Goal: Transaction & Acquisition: Purchase product/service

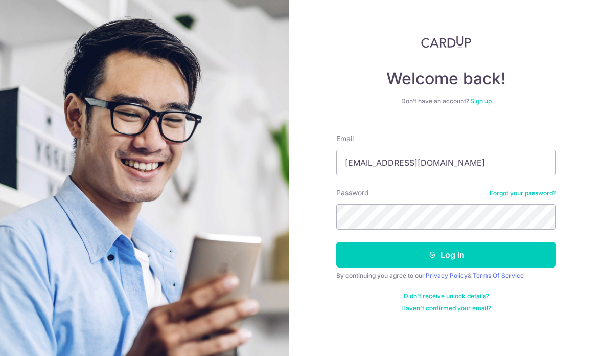
type input "Yrngoh@gmail.com"
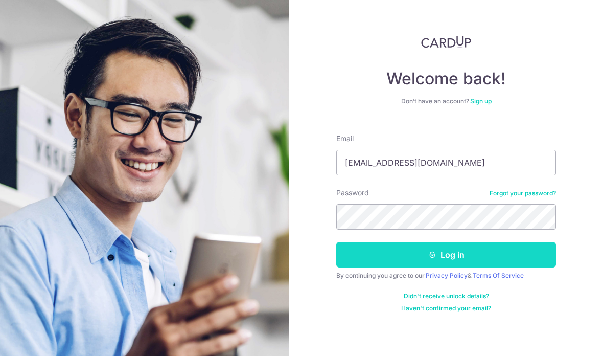
click at [535, 248] on button "Log in" at bounding box center [446, 255] width 220 height 26
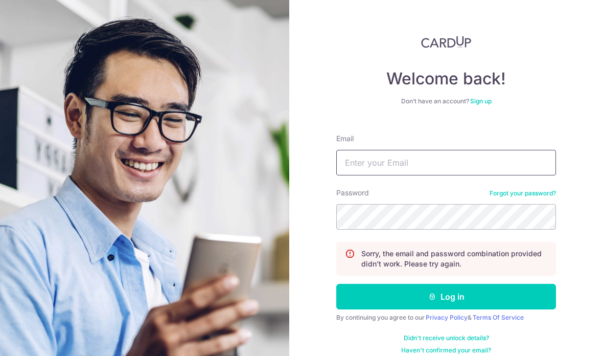
click at [482, 158] on input "Email" at bounding box center [446, 163] width 220 height 26
type input "Yrngoh@gmail.com"
click at [446, 296] on button "Log in" at bounding box center [446, 297] width 220 height 26
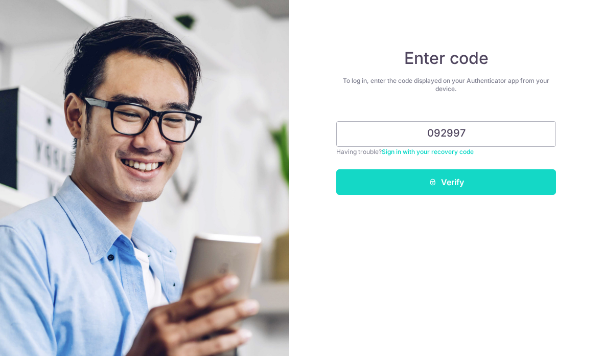
type input "092997"
click at [494, 187] on button "Verify" at bounding box center [446, 182] width 220 height 26
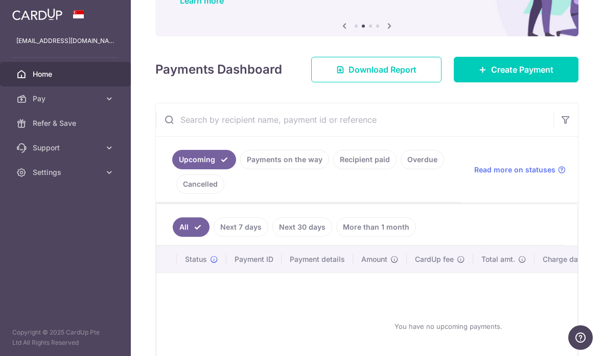
scroll to position [88, 0]
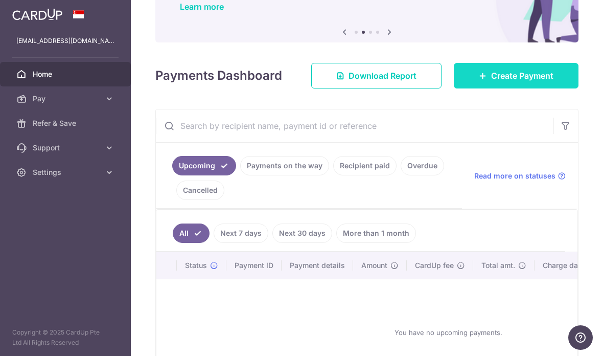
click at [512, 82] on span "Create Payment" at bounding box center [522, 75] width 62 height 12
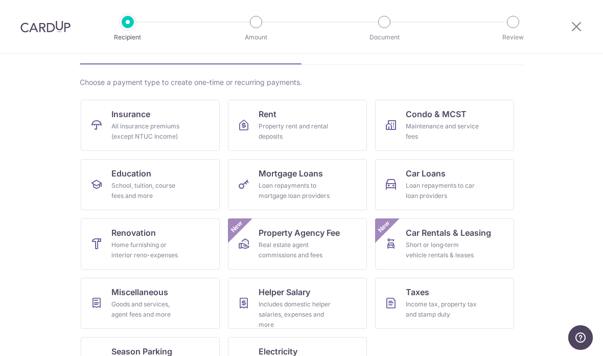
scroll to position [61, 0]
click at [430, 181] on div "Loan repayments to car loan providers" at bounding box center [443, 191] width 74 height 20
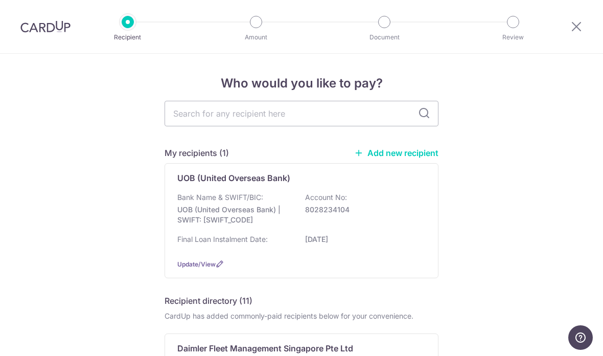
click at [413, 158] on link "Add new recipient" at bounding box center [396, 153] width 84 height 10
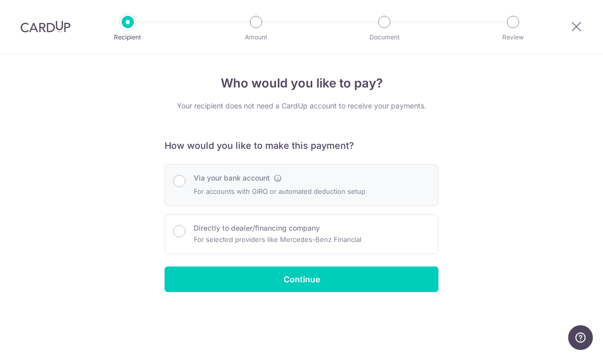
click at [222, 183] on label "Via your bank account" at bounding box center [232, 178] width 76 height 10
click at [185, 186] on input "Via your bank account" at bounding box center [179, 181] width 12 height 12
radio input "true"
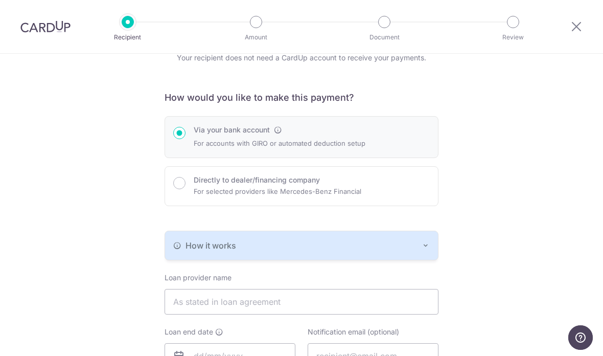
scroll to position [48, 0]
click at [423, 250] on icon "button" at bounding box center [426, 246] width 8 height 8
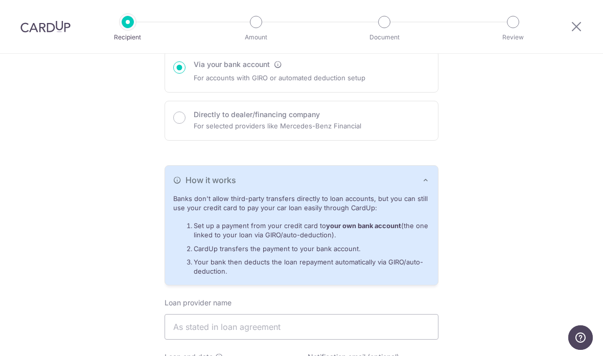
scroll to position [115, 0]
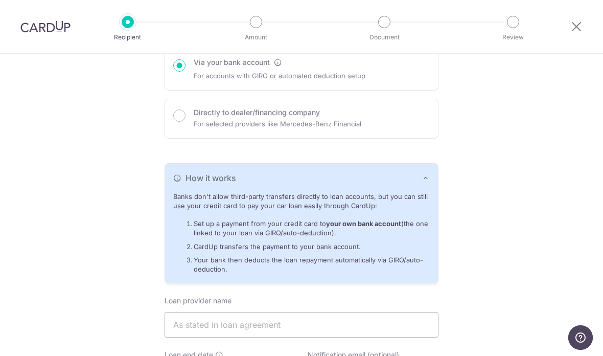
click at [428, 180] on icon "button" at bounding box center [426, 178] width 8 height 8
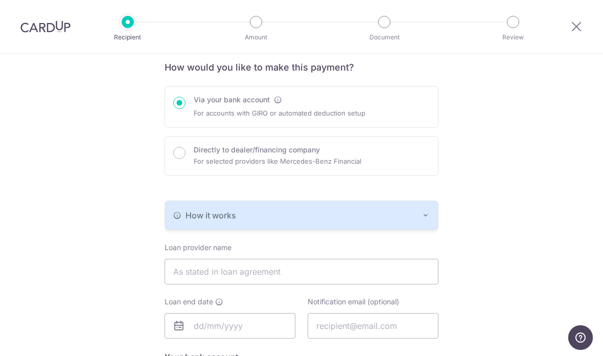
scroll to position [78, 0]
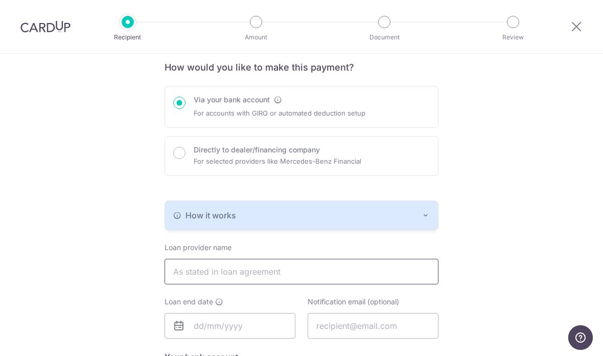
click at [369, 275] on input "text" at bounding box center [302, 272] width 274 height 26
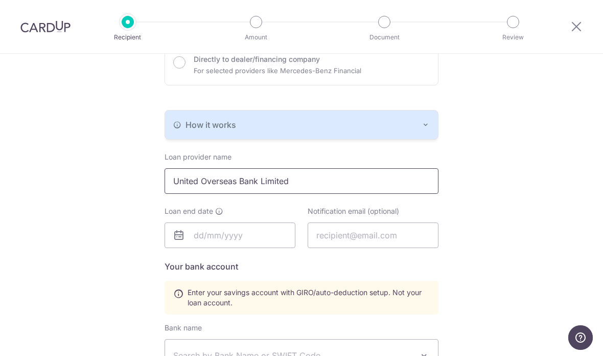
scroll to position [221, 0]
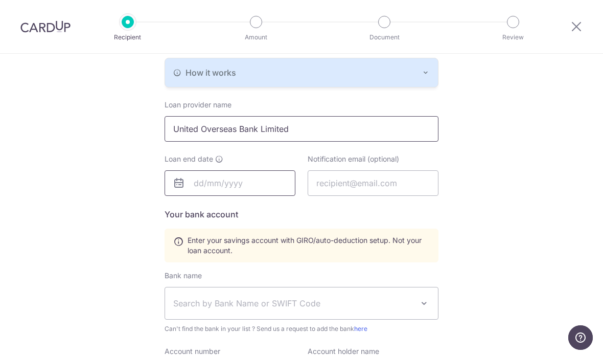
type input "United Overseas Bank Limited"
click at [251, 189] on input "text" at bounding box center [230, 183] width 131 height 26
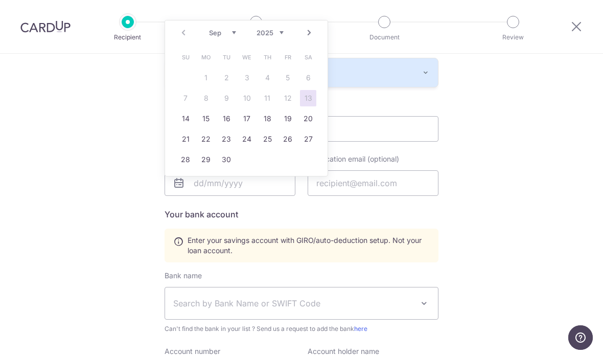
click at [281, 32] on select "2025 2026 2027 2028 2029 2030 2031 2032 2033 2034 2035" at bounding box center [270, 33] width 27 height 8
click at [184, 29] on link "Prev" at bounding box center [183, 33] width 12 height 12
click at [185, 32] on link "Prev" at bounding box center [183, 33] width 12 height 12
click at [291, 74] on link "2" at bounding box center [288, 77] width 16 height 16
type input "02/07/2032"
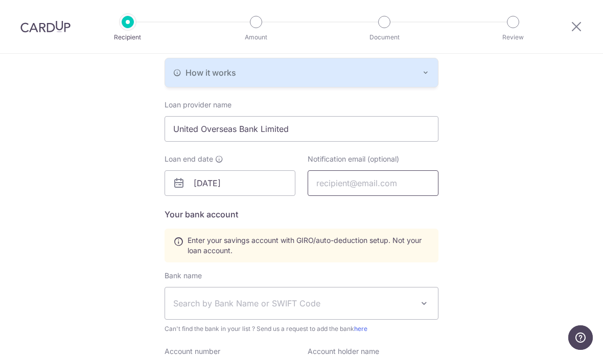
click at [396, 187] on input "text" at bounding box center [373, 183] width 131 height 26
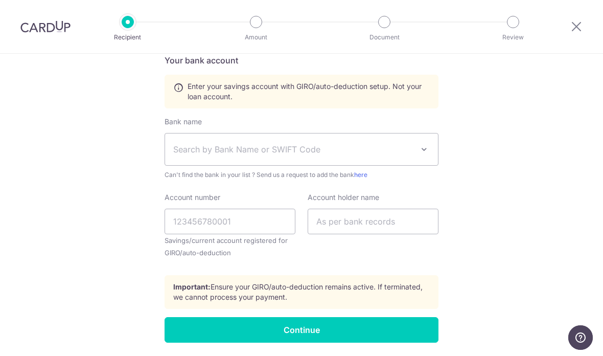
scroll to position [373, 0]
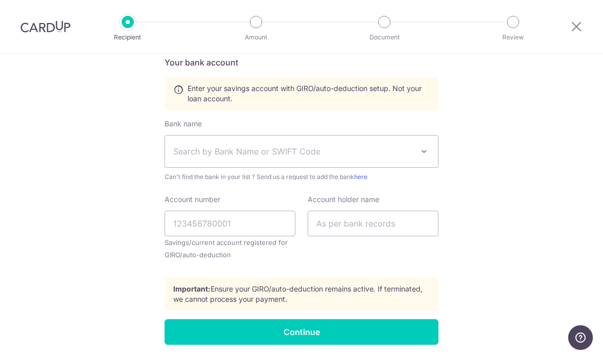
type input "Yrngoh@gmail.com"
click at [356, 157] on span "Search by Bank Name or SWIFT Code" at bounding box center [293, 151] width 240 height 12
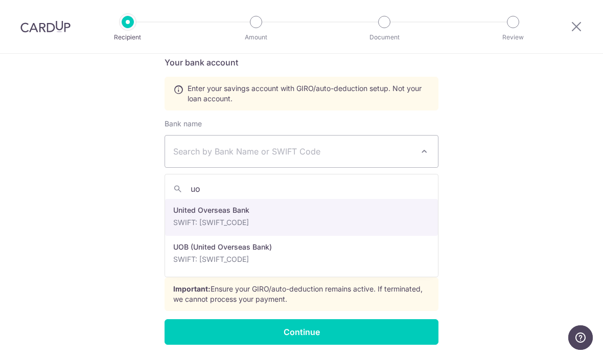
type input "uob"
select select "18"
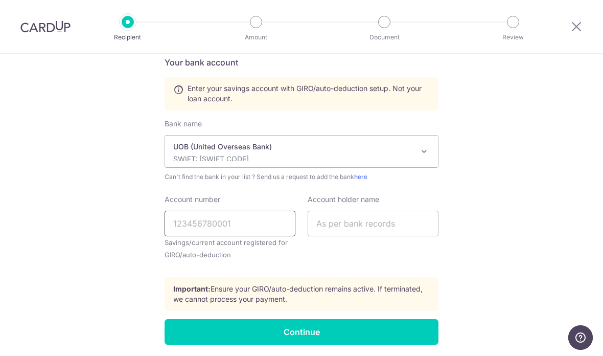
click at [228, 223] on input "Account number" at bounding box center [230, 224] width 131 height 26
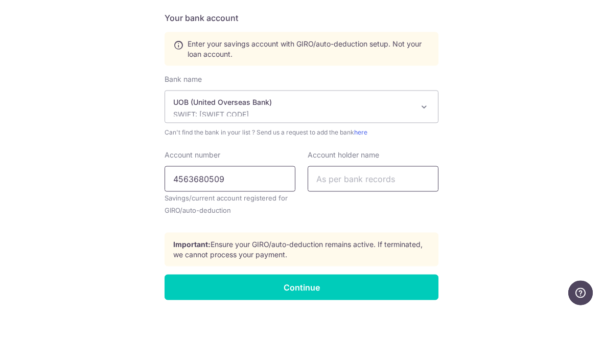
type input "4563680509"
click at [402, 211] on input "text" at bounding box center [373, 224] width 131 height 26
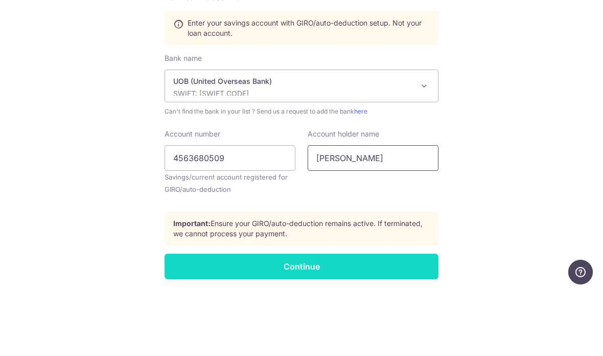
type input "Ngoh Yi Rui"
click at [356, 319] on input "Continue" at bounding box center [302, 332] width 274 height 26
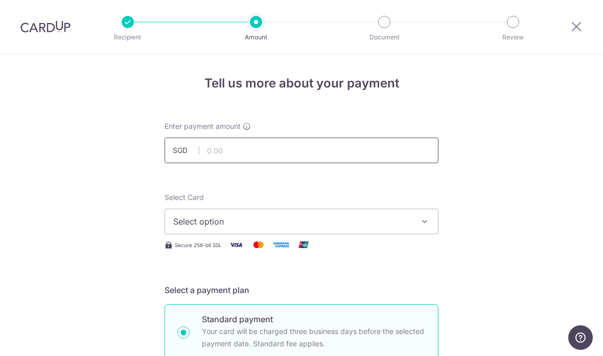
click at [312, 149] on input "text" at bounding box center [302, 150] width 274 height 26
type input "1,434.00"
click at [383, 220] on span "Select option" at bounding box center [292, 221] width 238 height 12
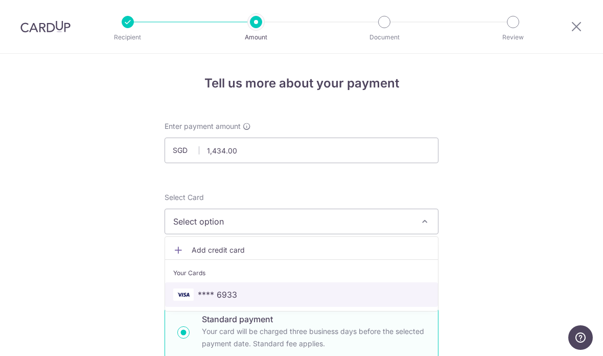
click at [267, 300] on span "**** 6933" at bounding box center [301, 294] width 257 height 12
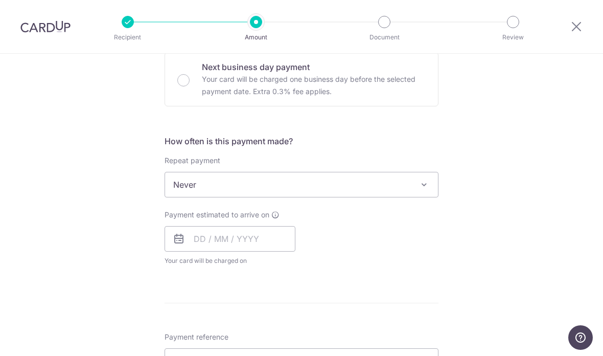
scroll to position [314, 0]
click at [417, 191] on span "Never" at bounding box center [301, 185] width 273 height 25
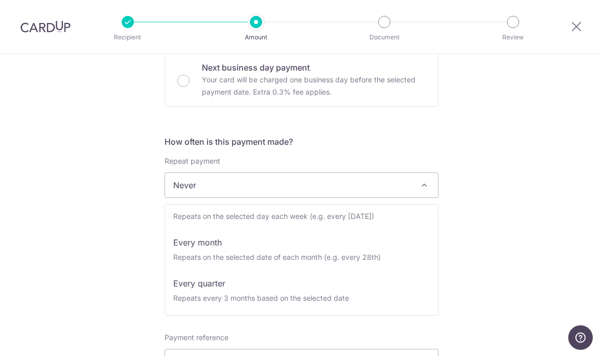
scroll to position [61, 0]
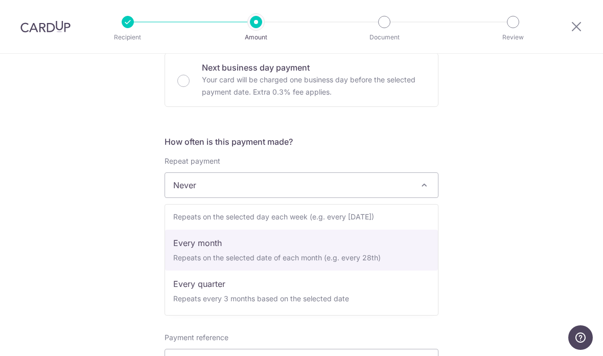
select select "3"
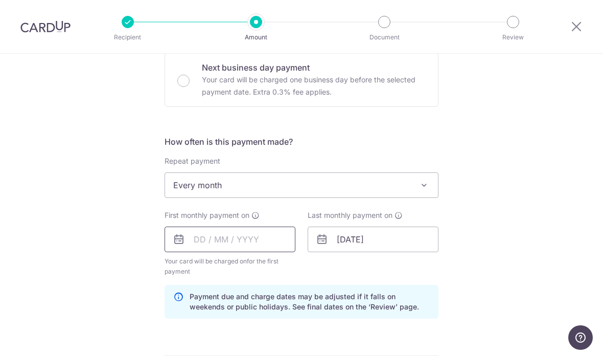
click at [239, 241] on input "text" at bounding box center [230, 239] width 131 height 26
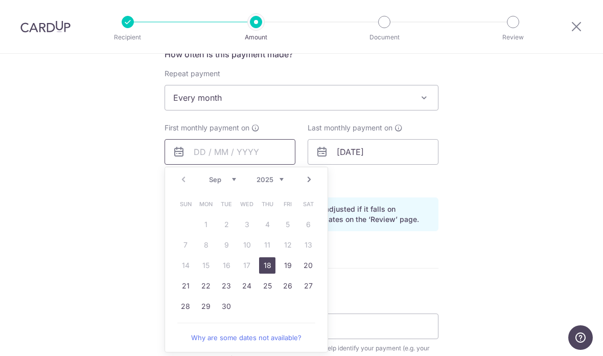
scroll to position [405, 0]
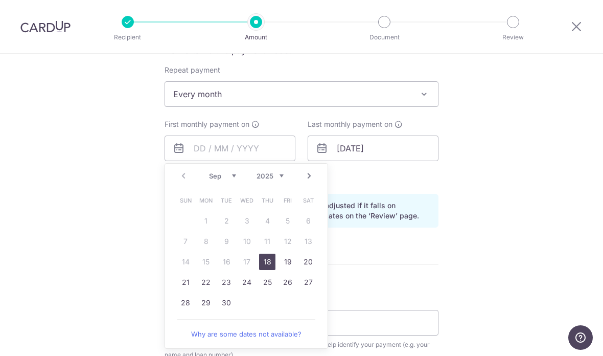
click at [231, 177] on select "Sep Oct Nov Dec" at bounding box center [222, 176] width 27 height 8
click at [232, 178] on select "Sep Oct Nov Dec" at bounding box center [222, 176] width 27 height 8
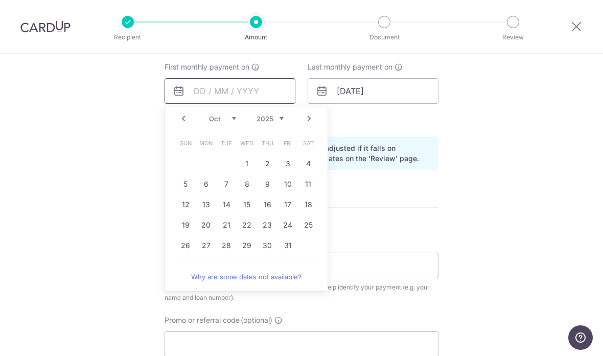
scroll to position [467, 0]
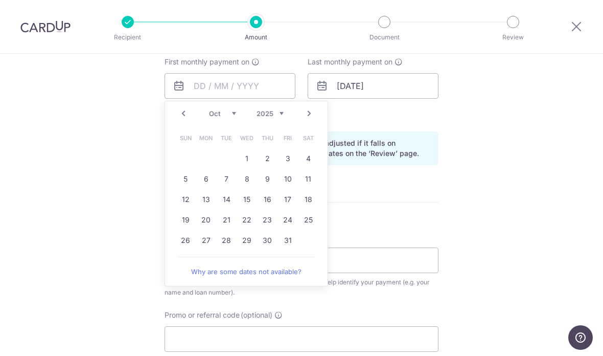
click at [248, 164] on link "1" at bounding box center [247, 158] width 16 height 16
type input "01/10/2025"
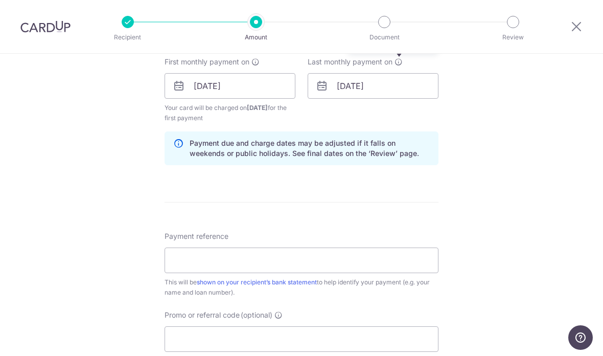
click at [401, 62] on icon at bounding box center [398, 62] width 8 height 8
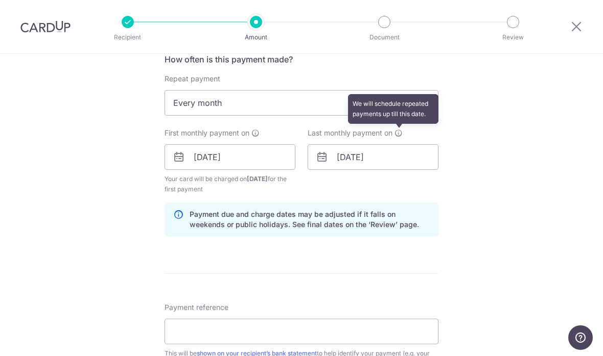
scroll to position [393, 0]
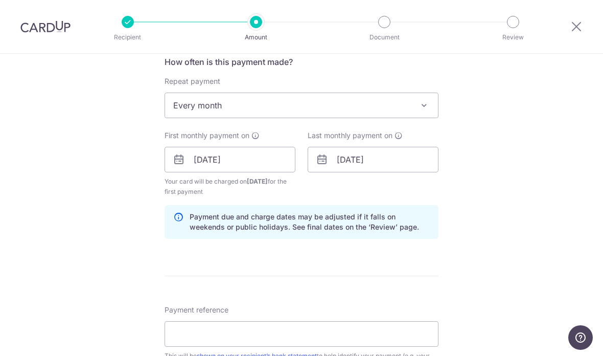
click at [481, 166] on div "Tell us more about your payment Enter payment amount SGD 1,434.00 1434.00 Recip…" at bounding box center [301, 148] width 603 height 977
click at [358, 159] on input "02/07/2032" at bounding box center [373, 160] width 131 height 26
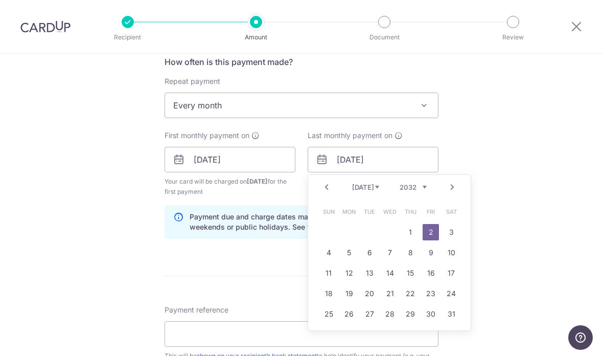
click at [331, 191] on link "Prev" at bounding box center [326, 187] width 12 height 12
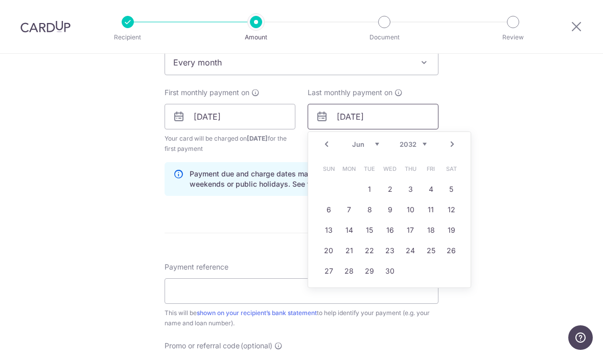
scroll to position [445, 0]
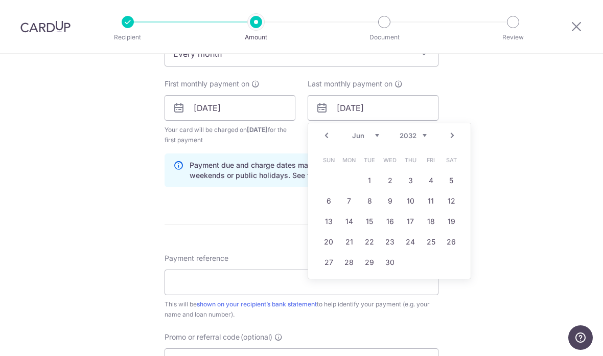
click at [372, 183] on link "1" at bounding box center [369, 180] width 16 height 16
type input "01/06/2032"
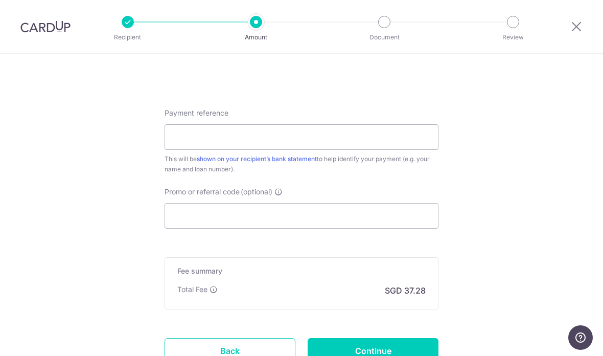
scroll to position [585, 0]
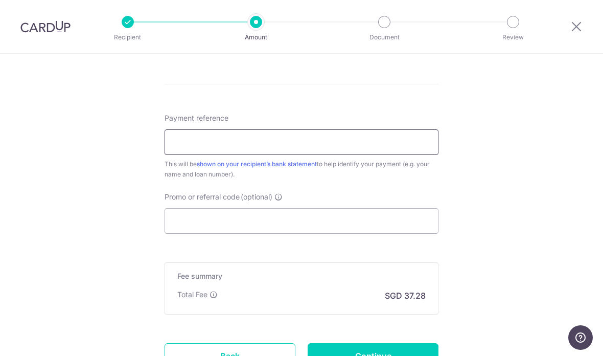
click at [398, 148] on input "Payment reference" at bounding box center [302, 142] width 274 height 26
type input "Car Loan"
click at [375, 229] on input "Promo or referral code (optional)" at bounding box center [302, 221] width 274 height 26
click at [310, 219] on input "Promo or referral code (optional)" at bounding box center [302, 221] width 274 height 26
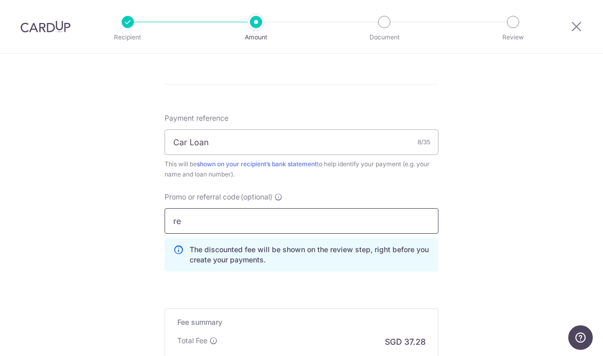
type input "r"
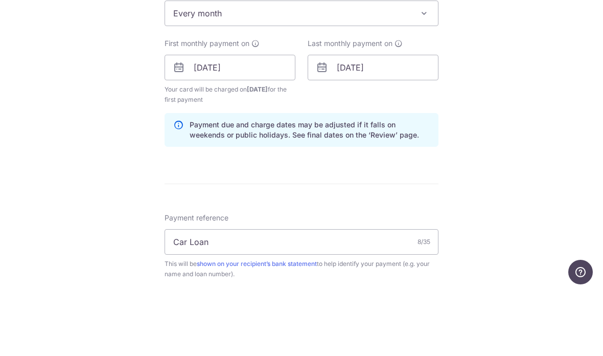
scroll to position [415, 0]
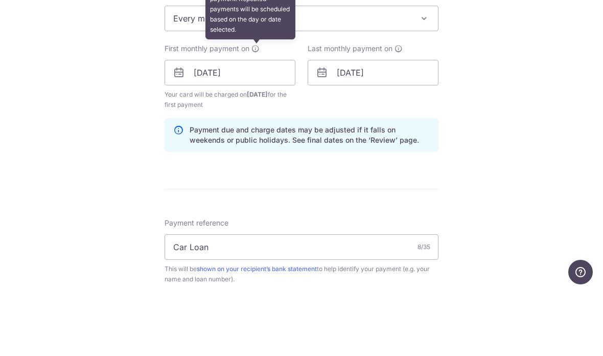
type input "REC185"
click at [258, 110] on icon at bounding box center [255, 114] width 8 height 8
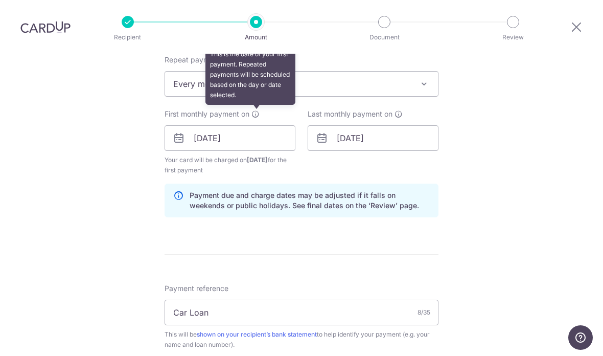
click at [512, 207] on div "Tell us more about your payment Enter payment amount SGD 1,434.00 1434.00 Recip…" at bounding box center [301, 150] width 603 height 1023
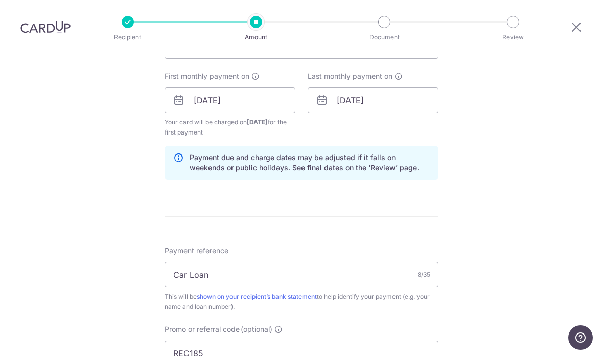
scroll to position [447, 0]
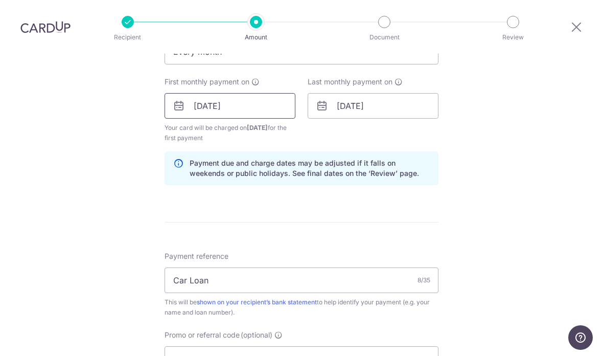
click at [258, 93] on input "01/10/2025" at bounding box center [230, 106] width 131 height 26
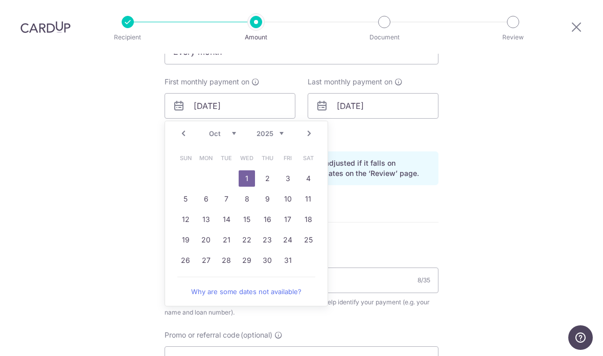
click at [187, 127] on link "Prev" at bounding box center [183, 133] width 12 height 12
click at [234, 252] on link "30" at bounding box center [226, 260] width 16 height 16
type input "[DATE]"
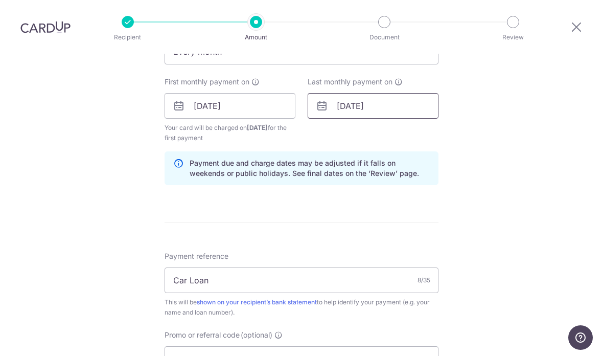
click at [365, 93] on input "01/06/2032" at bounding box center [373, 106] width 131 height 26
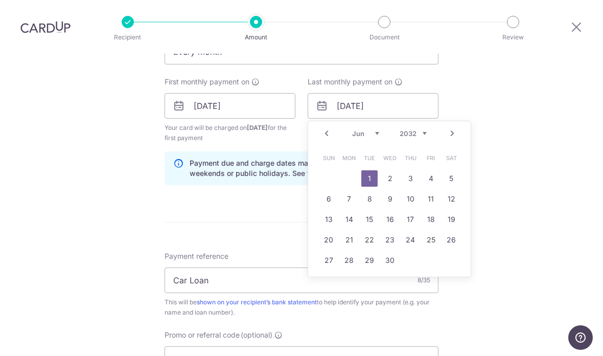
click at [328, 127] on link "Prev" at bounding box center [326, 133] width 12 height 12
click at [331, 272] on link "30" at bounding box center [328, 280] width 16 height 16
type input "[DATE]"
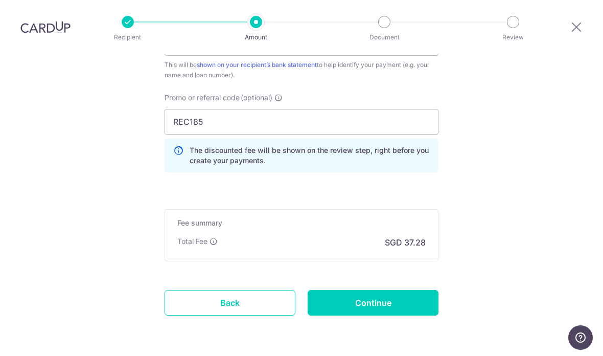
scroll to position [684, 0]
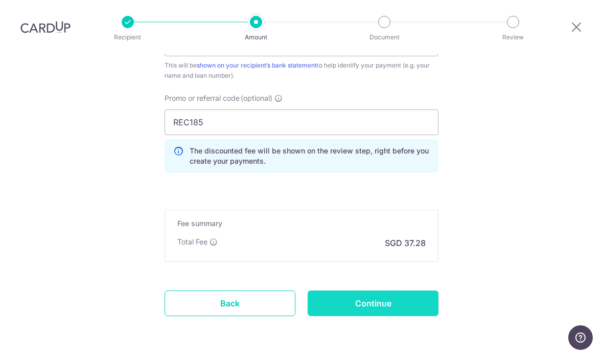
click at [404, 290] on input "Continue" at bounding box center [373, 303] width 131 height 26
type input "Create Schedule"
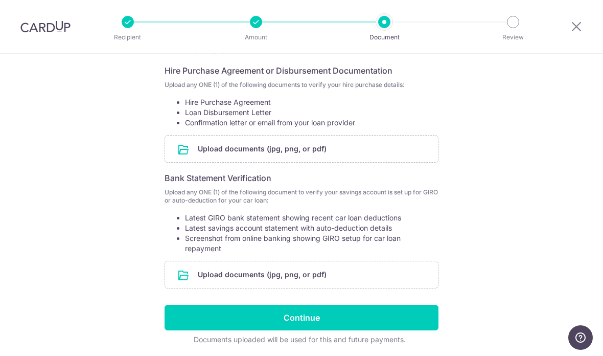
scroll to position [179, 0]
click at [388, 149] on input "file" at bounding box center [301, 148] width 273 height 27
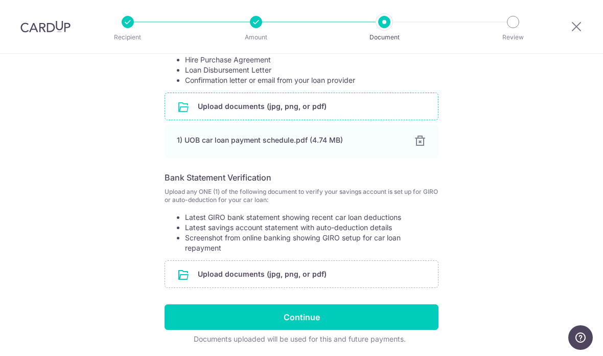
scroll to position [221, 0]
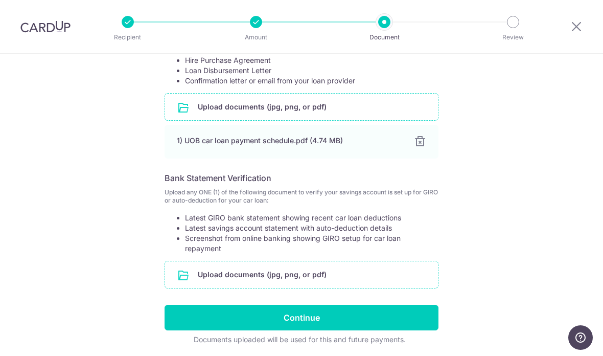
click at [309, 275] on input "file" at bounding box center [301, 274] width 273 height 27
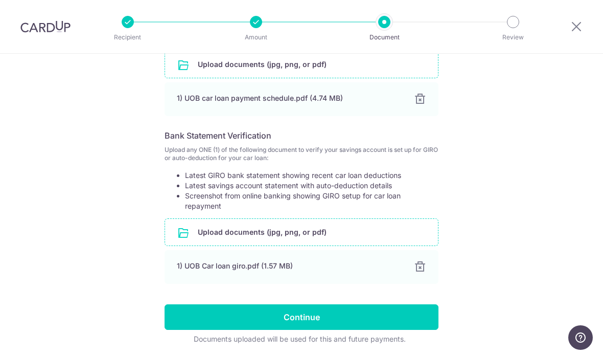
scroll to position [263, 0]
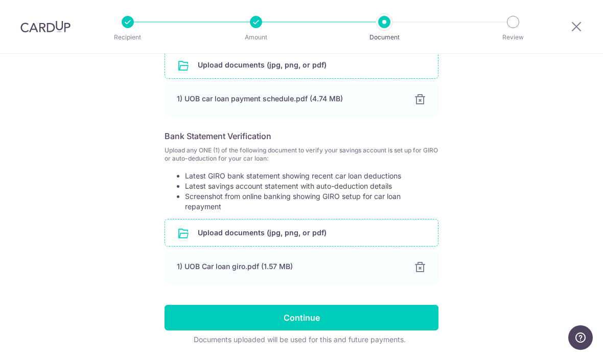
click at [361, 231] on input "file" at bounding box center [301, 232] width 273 height 27
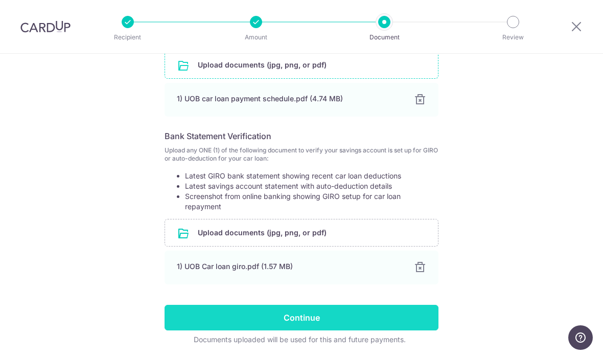
click at [360, 312] on input "Continue" at bounding box center [302, 318] width 274 height 26
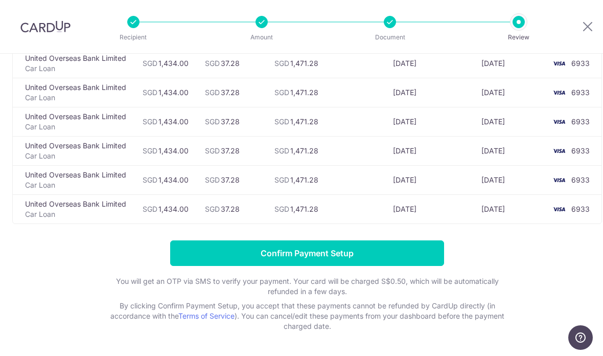
scroll to position [2293, 0]
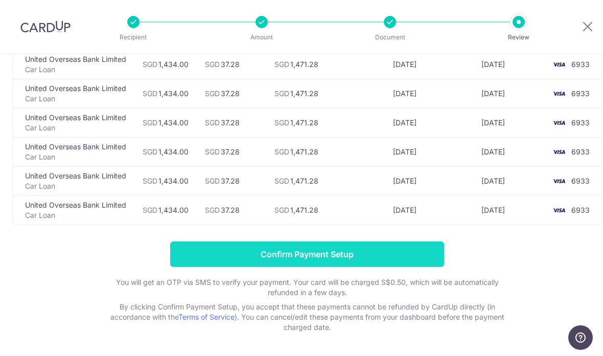
click at [388, 256] on input "Confirm Payment Setup" at bounding box center [307, 254] width 274 height 26
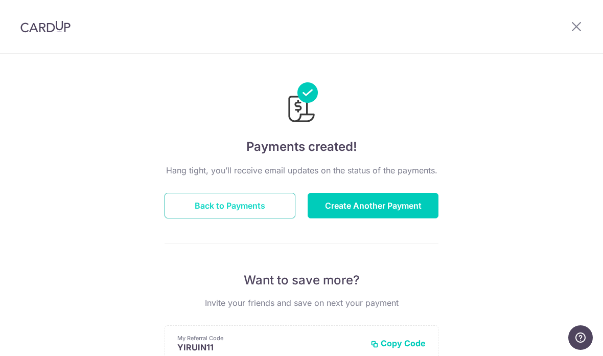
click at [279, 215] on button "Back to Payments" at bounding box center [230, 206] width 131 height 26
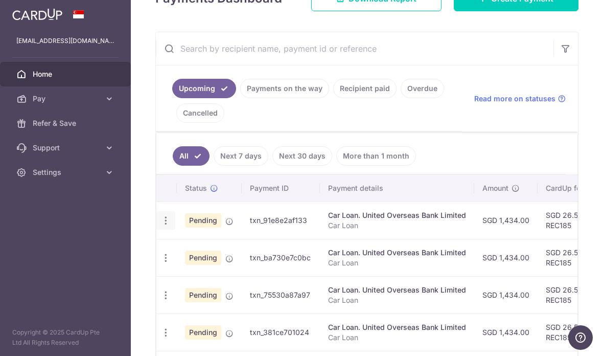
click at [160, 226] on icon "button" at bounding box center [165, 220] width 11 height 11
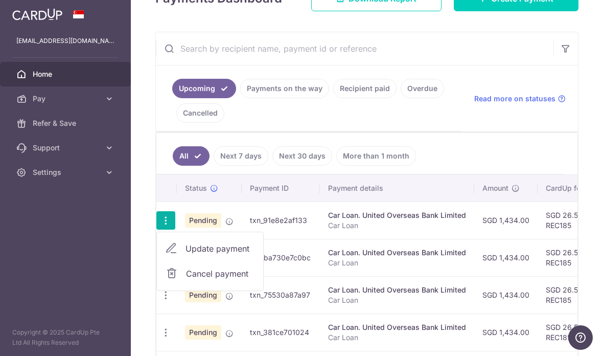
click at [185, 254] on span "Update payment" at bounding box center [219, 248] width 69 height 12
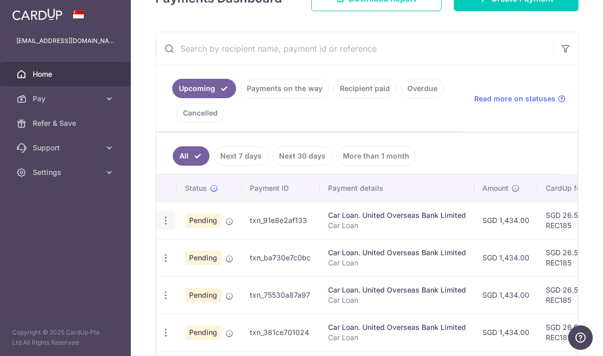
radio input "true"
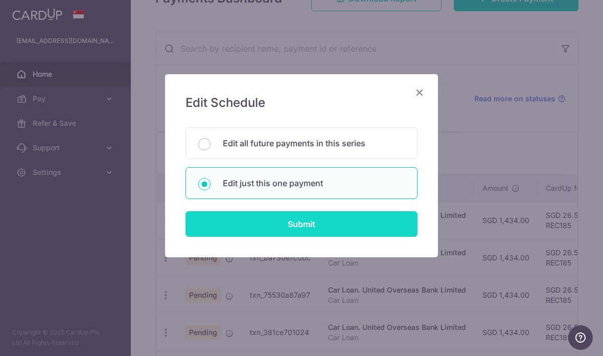
click at [397, 227] on input "Submit" at bounding box center [301, 224] width 232 height 26
radio input "true"
type input "1,434.00"
type input "30/09/2025"
type input "Car Loan"
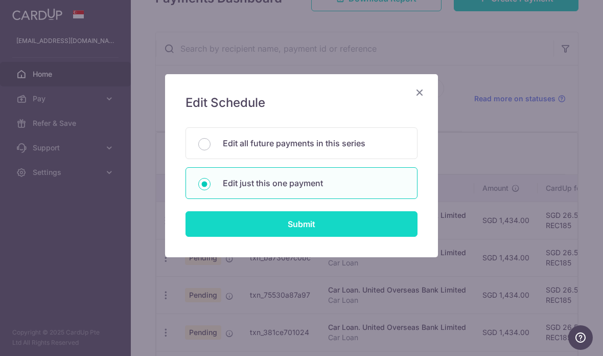
type input "REC185"
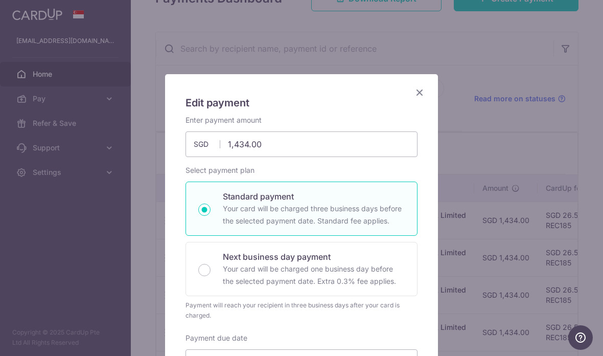
click at [420, 91] on icon "Close" at bounding box center [419, 92] width 12 height 13
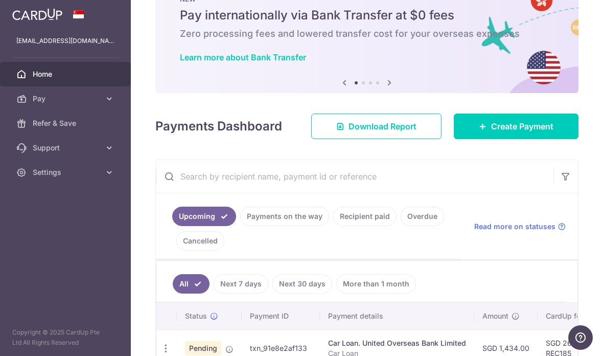
scroll to position [148, 0]
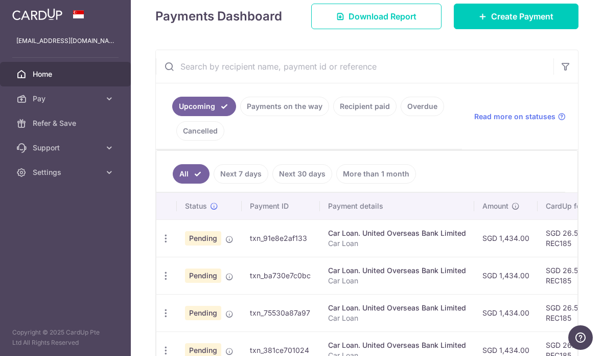
click at [328, 238] on div "Car Loan. United Overseas Bank Limited" at bounding box center [397, 233] width 138 height 10
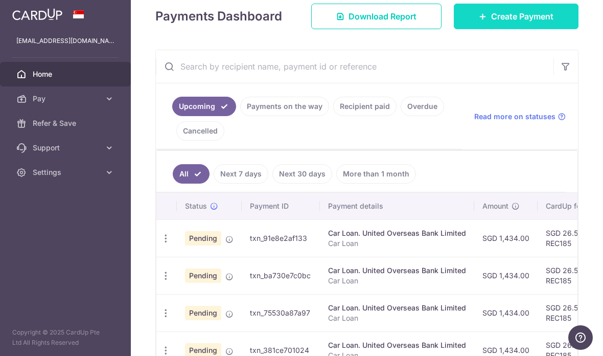
click at [544, 22] on span "Create Payment" at bounding box center [522, 16] width 62 height 12
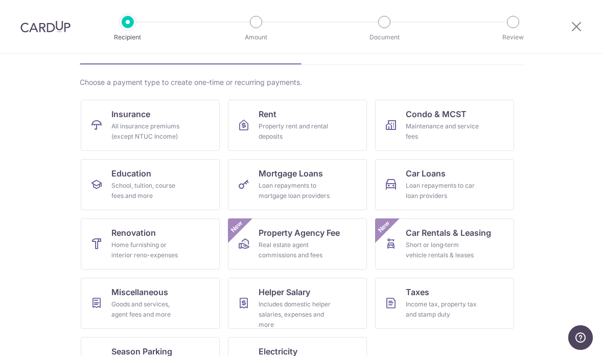
scroll to position [61, 0]
click at [452, 185] on div "Loan repayments to car loan providers" at bounding box center [443, 191] width 74 height 20
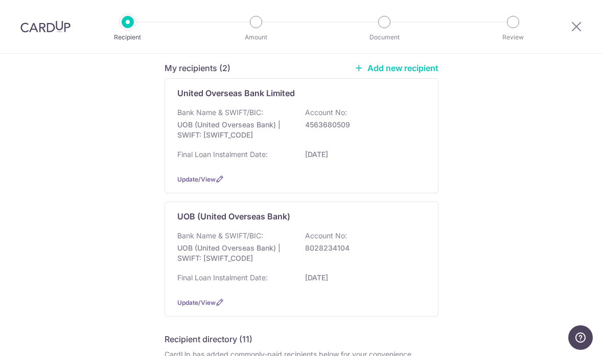
scroll to position [79, 0]
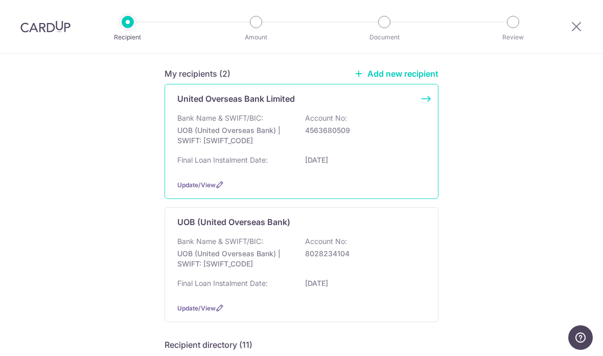
click at [281, 134] on p "UOB (United Overseas Bank) | SWIFT: [SWIFT_CODE]" at bounding box center [234, 135] width 114 height 20
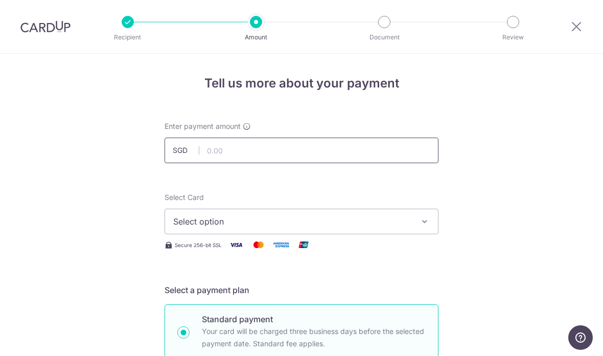
click at [254, 153] on input "text" at bounding box center [302, 150] width 274 height 26
click at [396, 227] on span "Select option" at bounding box center [292, 221] width 238 height 12
type input "1,379.97"
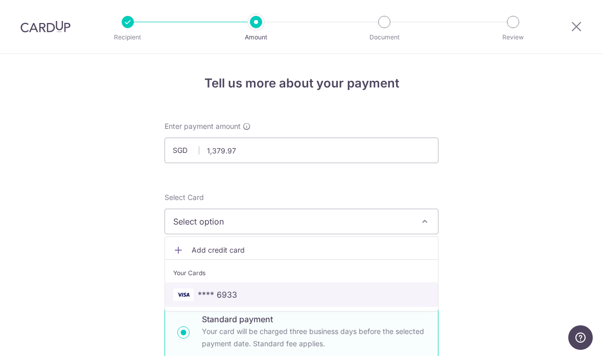
click at [268, 298] on span "**** 6933" at bounding box center [301, 294] width 257 height 12
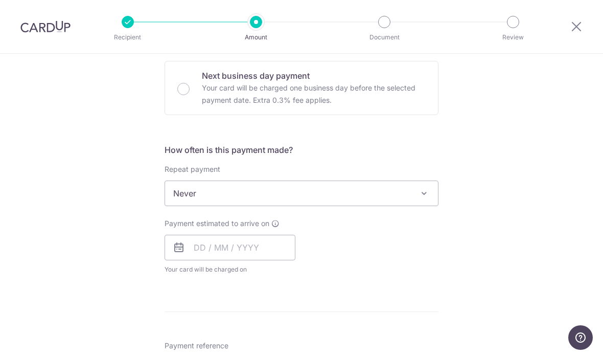
scroll to position [312, 0]
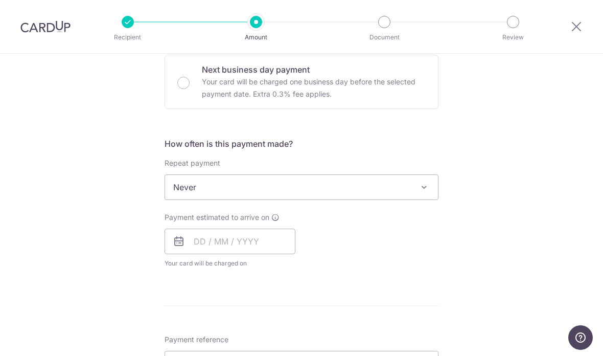
click at [416, 190] on span "Never" at bounding box center [301, 187] width 273 height 25
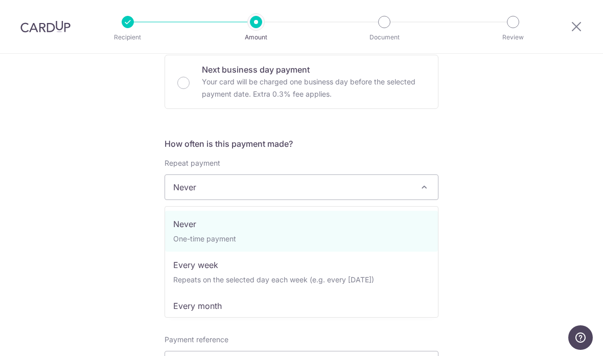
click at [508, 138] on div "Tell us more about your payment Enter payment amount SGD 1,379.97 1379.97 Selec…" at bounding box center [301, 204] width 603 height 924
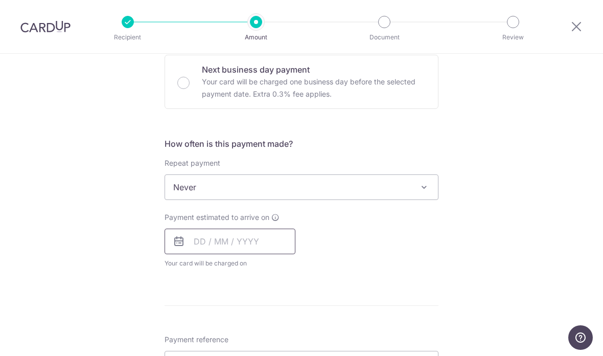
click at [247, 245] on input "text" at bounding box center [230, 241] width 131 height 26
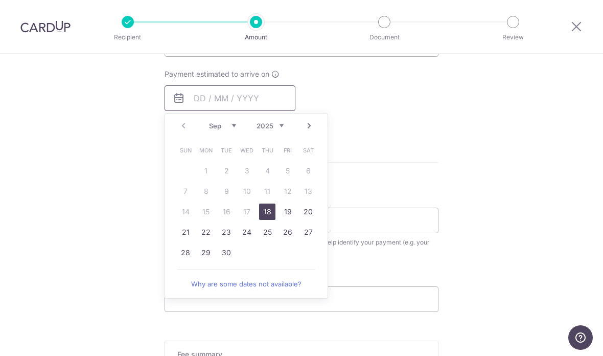
scroll to position [460, 0]
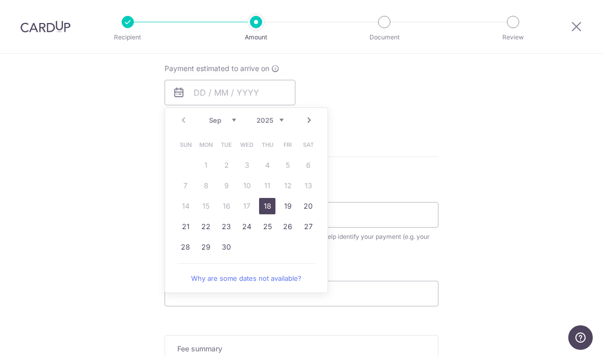
click at [313, 123] on link "Next" at bounding box center [309, 120] width 12 height 12
click at [279, 121] on select "2025 2026 2027 2028 2029 2030 2031 2032 2033 2034 2035" at bounding box center [270, 120] width 27 height 8
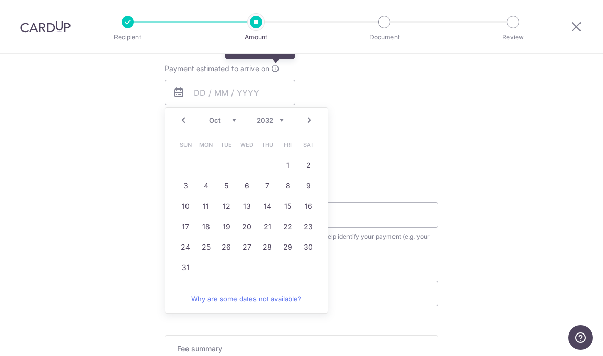
click at [274, 69] on icon at bounding box center [275, 68] width 8 height 8
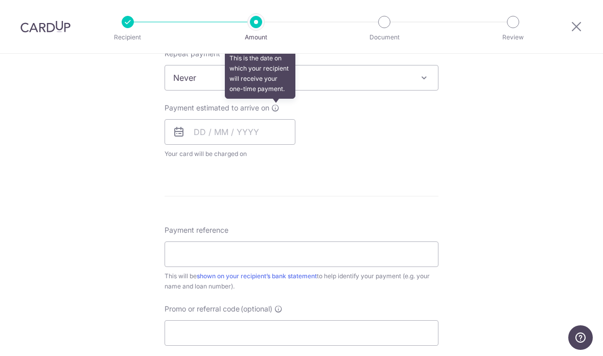
scroll to position [410, 0]
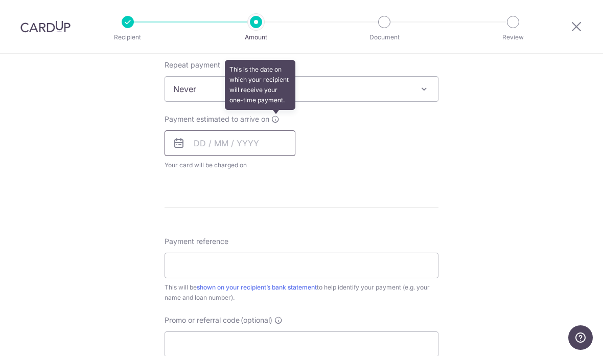
click at [258, 148] on input "text" at bounding box center [230, 143] width 131 height 26
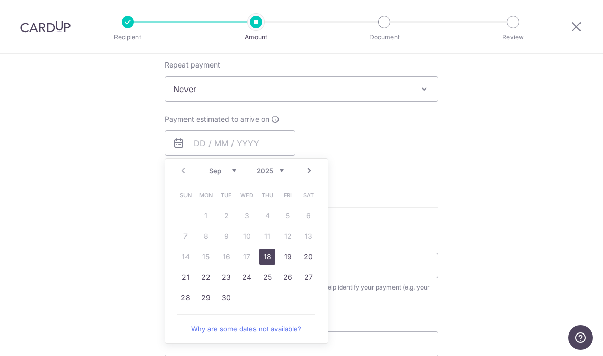
click at [275, 172] on select "2025 2026 2027 2028 2029 2030 2031 2032 2033 2034 2035" at bounding box center [270, 171] width 27 height 8
click at [184, 176] on link "Prev" at bounding box center [183, 171] width 12 height 12
click at [184, 173] on link "Prev" at bounding box center [183, 171] width 12 height 12
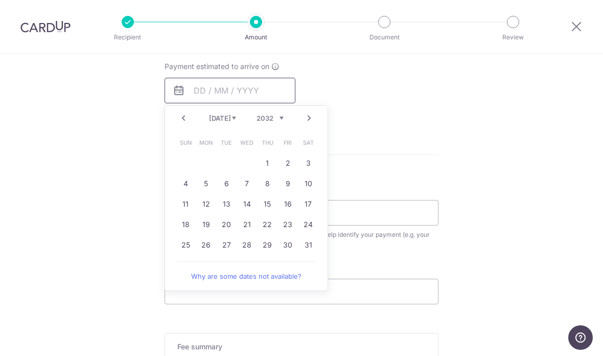
scroll to position [474, 0]
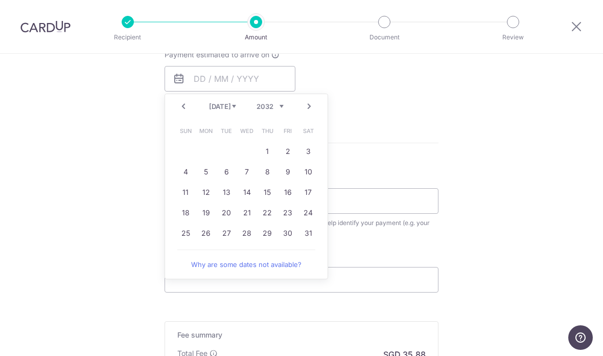
click at [183, 106] on link "Prev" at bounding box center [183, 106] width 12 height 12
click at [249, 239] on link "30" at bounding box center [247, 233] width 16 height 16
type input "[DATE]"
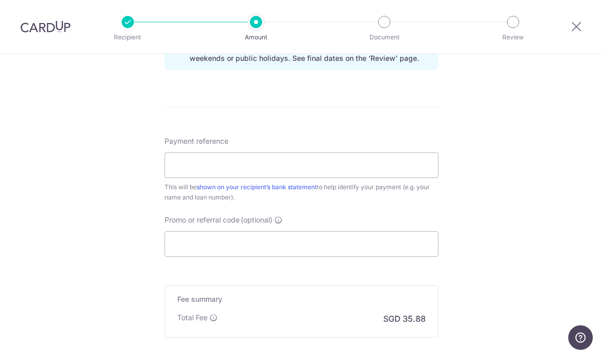
scroll to position [553, 0]
click at [396, 169] on input "Payment reference" at bounding box center [302, 164] width 274 height 26
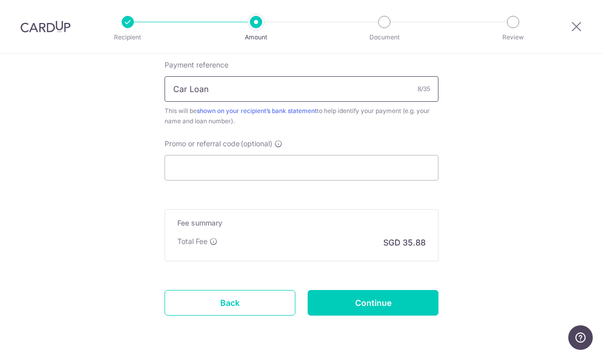
scroll to position [628, 0]
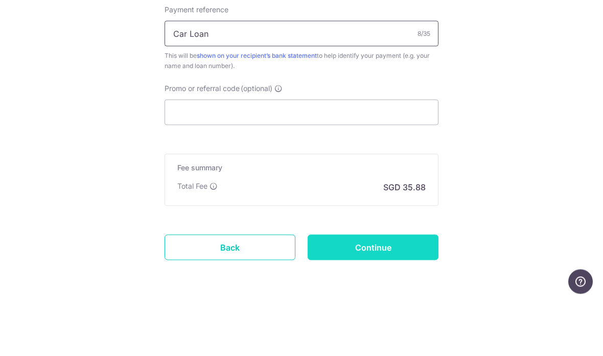
type input "Car Loan"
click at [386, 290] on input "Continue" at bounding box center [373, 303] width 131 height 26
type input "Create Schedule"
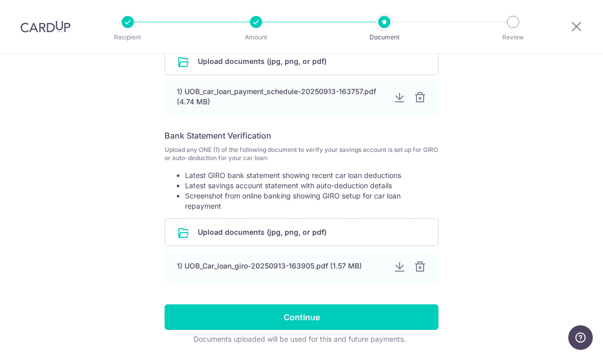
scroll to position [266, 0]
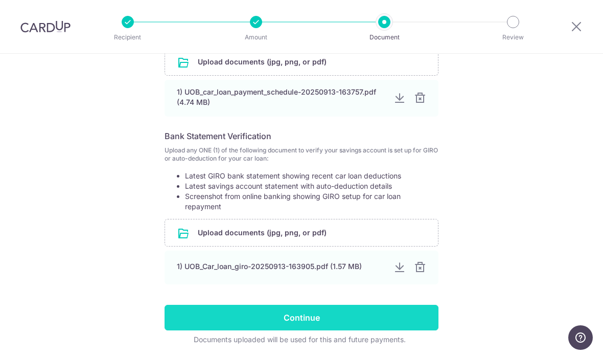
click at [390, 321] on input "Continue" at bounding box center [302, 318] width 274 height 26
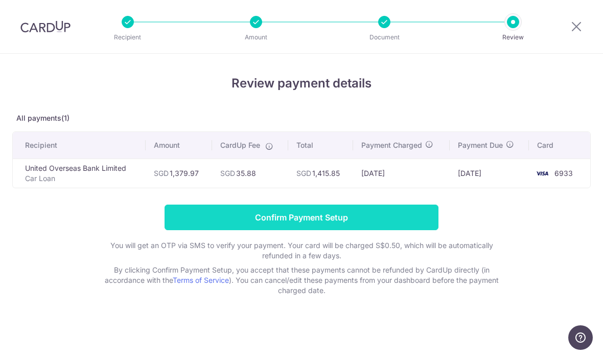
click at [208, 218] on input "Confirm Payment Setup" at bounding box center [302, 217] width 274 height 26
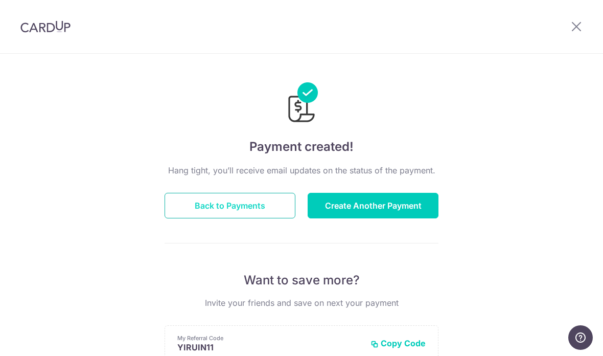
click at [195, 207] on button "Back to Payments" at bounding box center [230, 206] width 131 height 26
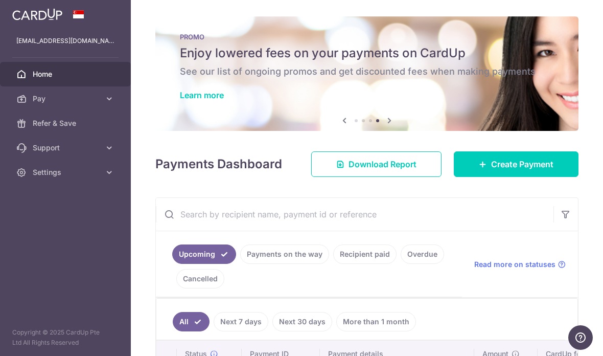
click at [0, 0] on icon "button" at bounding box center [0, 0] width 0 height 0
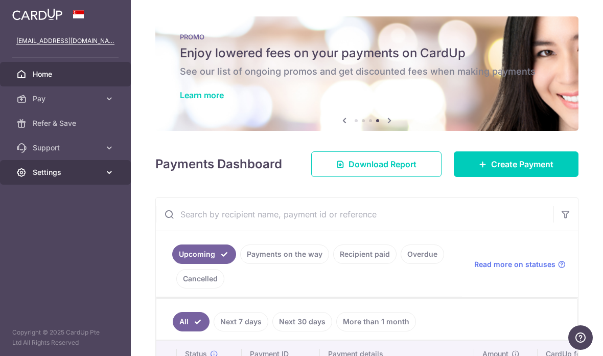
click at [109, 172] on icon at bounding box center [109, 172] width 10 height 10
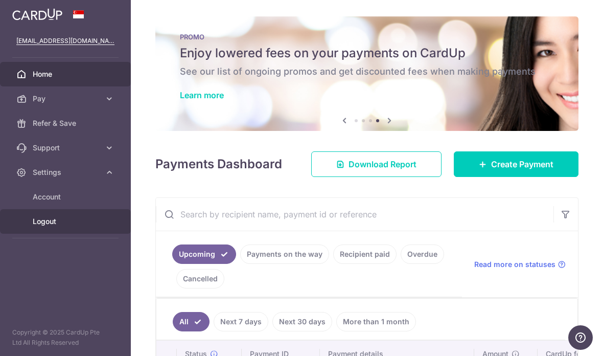
click at [67, 222] on span "Logout" at bounding box center [66, 221] width 67 height 10
